Goal: Task Accomplishment & Management: Use online tool/utility

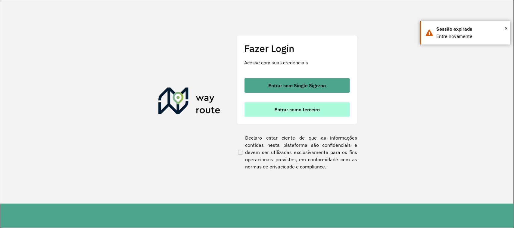
click at [288, 109] on span "Entrar como terceiro" at bounding box center [296, 109] width 45 height 5
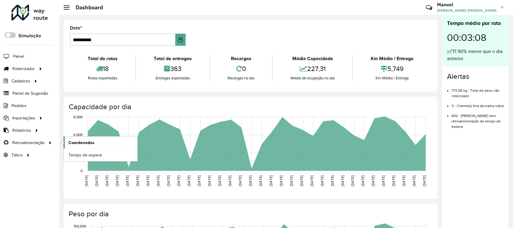
click at [81, 142] on span "Coordenadas" at bounding box center [81, 143] width 26 height 6
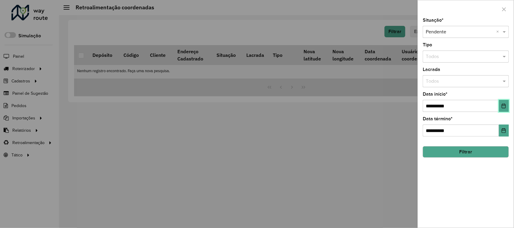
click at [504, 108] on icon "Choose Date" at bounding box center [504, 106] width 5 height 5
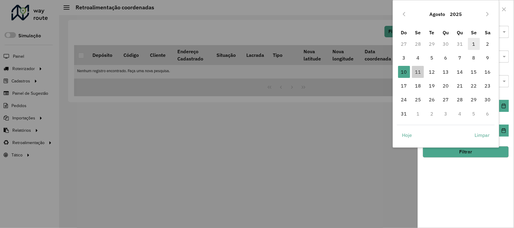
click at [472, 45] on span "1" at bounding box center [474, 44] width 12 height 12
type input "**********"
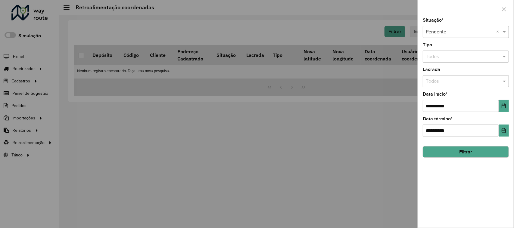
click at [466, 153] on button "Filtrar" at bounding box center [466, 151] width 86 height 11
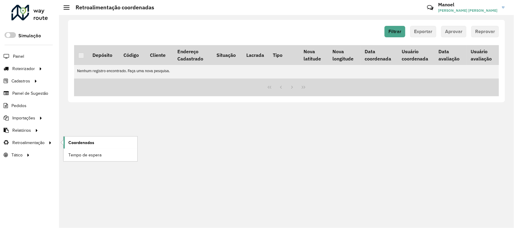
click at [80, 144] on span "Coordenadas" at bounding box center [81, 143] width 26 height 6
